Goal: Browse casually

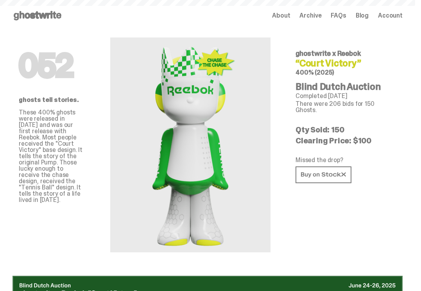
click at [327, 172] on icon at bounding box center [323, 175] width 45 height 6
click at [17, 13] on icon at bounding box center [38, 15] width 50 height 13
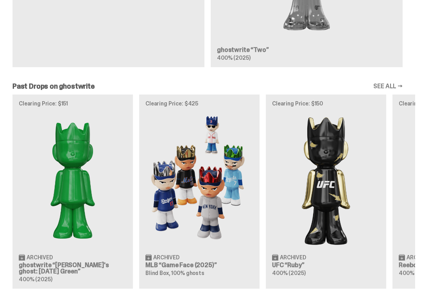
scroll to position [678, 0]
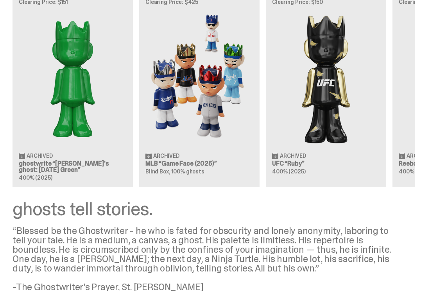
click at [70, 114] on div "Clearing Price: $151 Archived ghostwrite “[PERSON_NAME]'s ghost: [DATE] Green” …" at bounding box center [207, 90] width 415 height 194
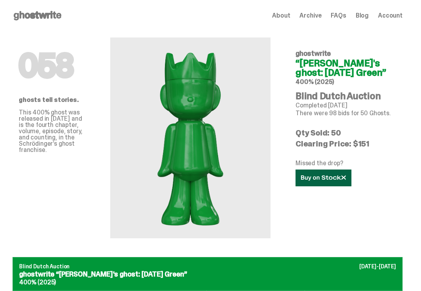
click at [332, 181] on link at bounding box center [324, 178] width 56 height 17
click at [288, 17] on span "About" at bounding box center [281, 16] width 18 height 6
